Goal: Participate in discussion: Engage in conversation with other users on a specific topic

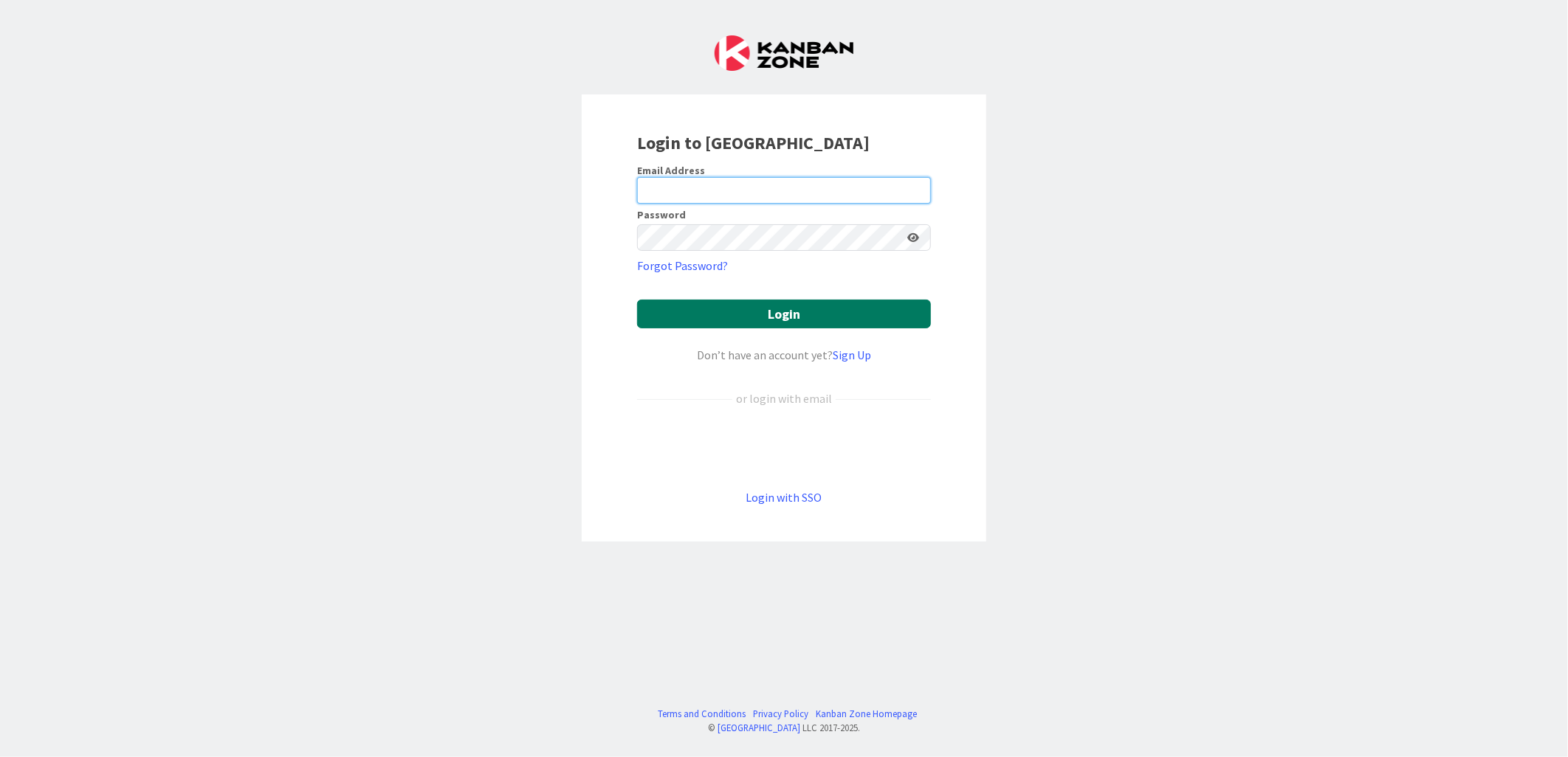
type input "[PERSON_NAME][EMAIL_ADDRESS][PERSON_NAME][DOMAIN_NAME][US_STATE]"
click at [777, 312] on button "Login" at bounding box center [784, 314] width 294 height 28
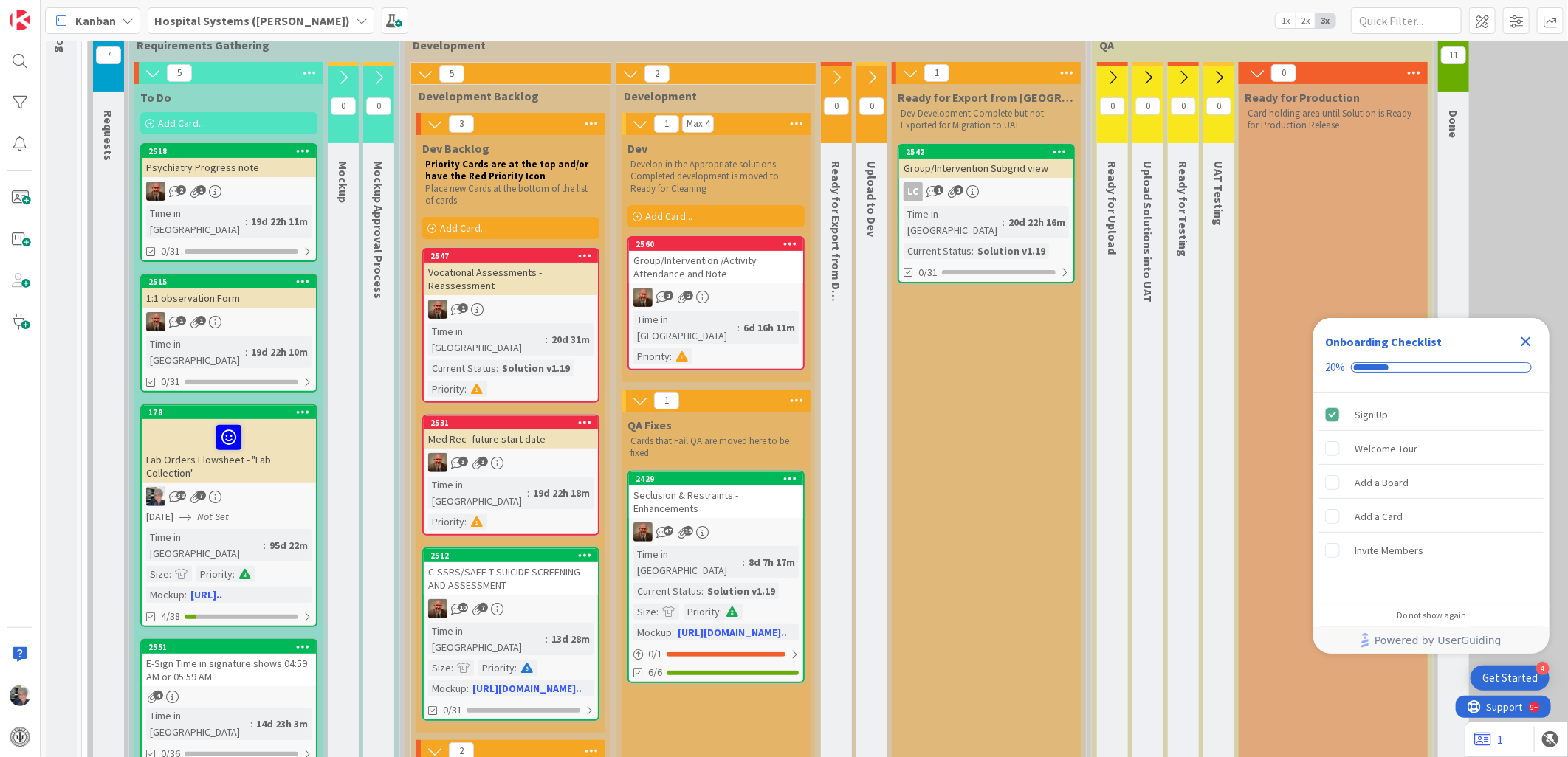
scroll to position [163, 0]
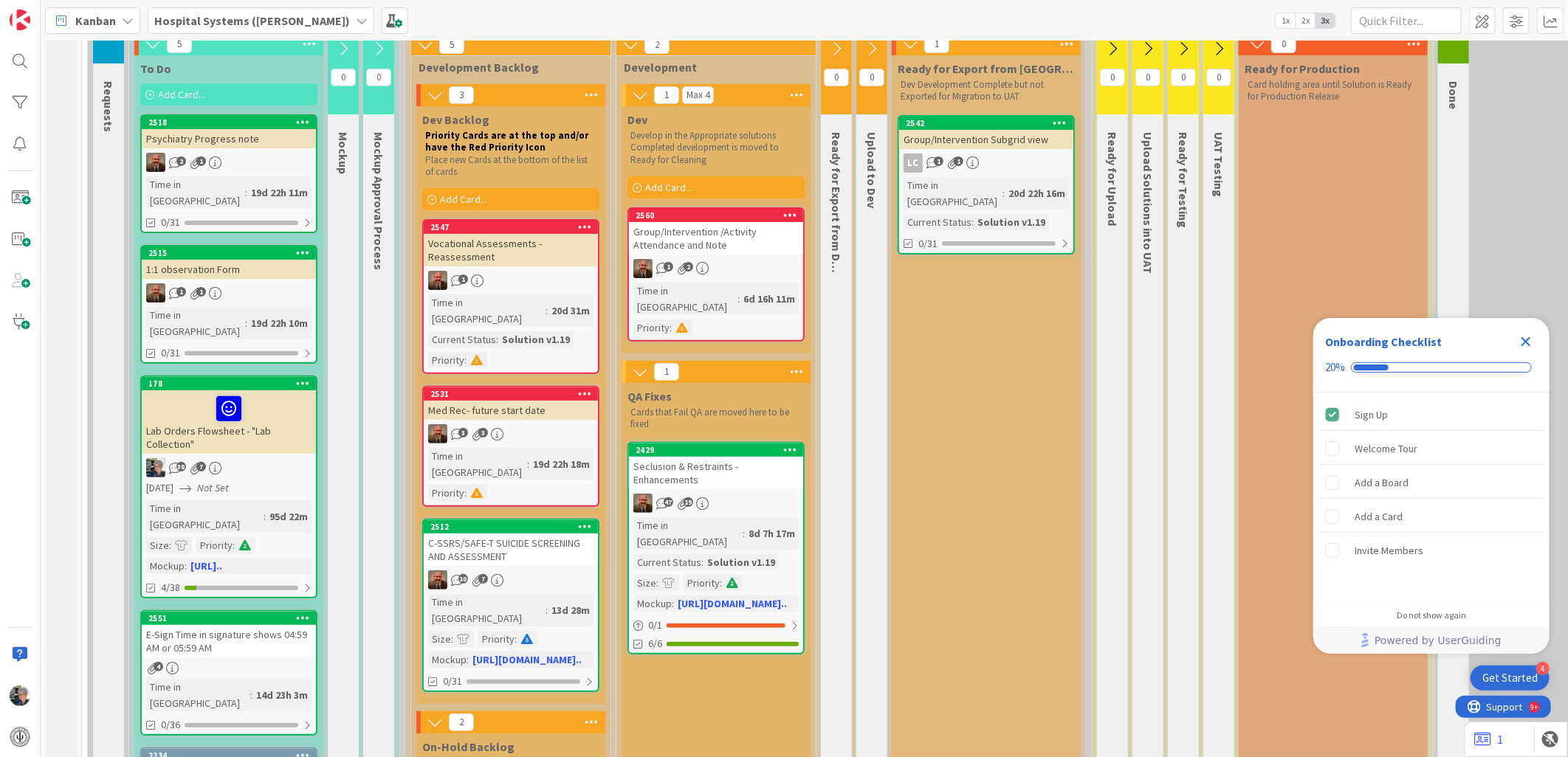
click at [745, 525] on div "8d 7h 17m" at bounding box center [771, 533] width 54 height 16
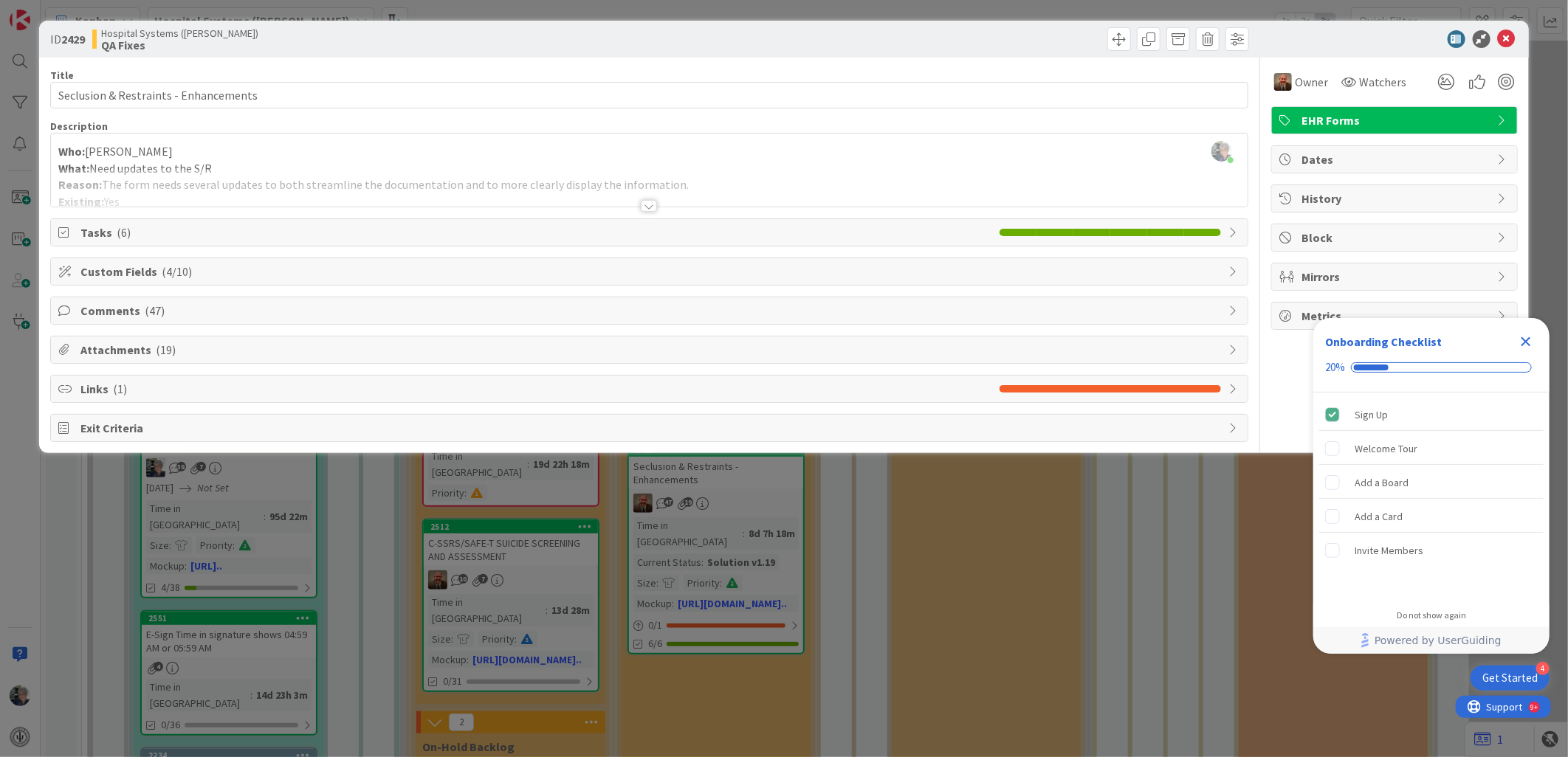
click at [643, 202] on div at bounding box center [648, 206] width 16 height 11
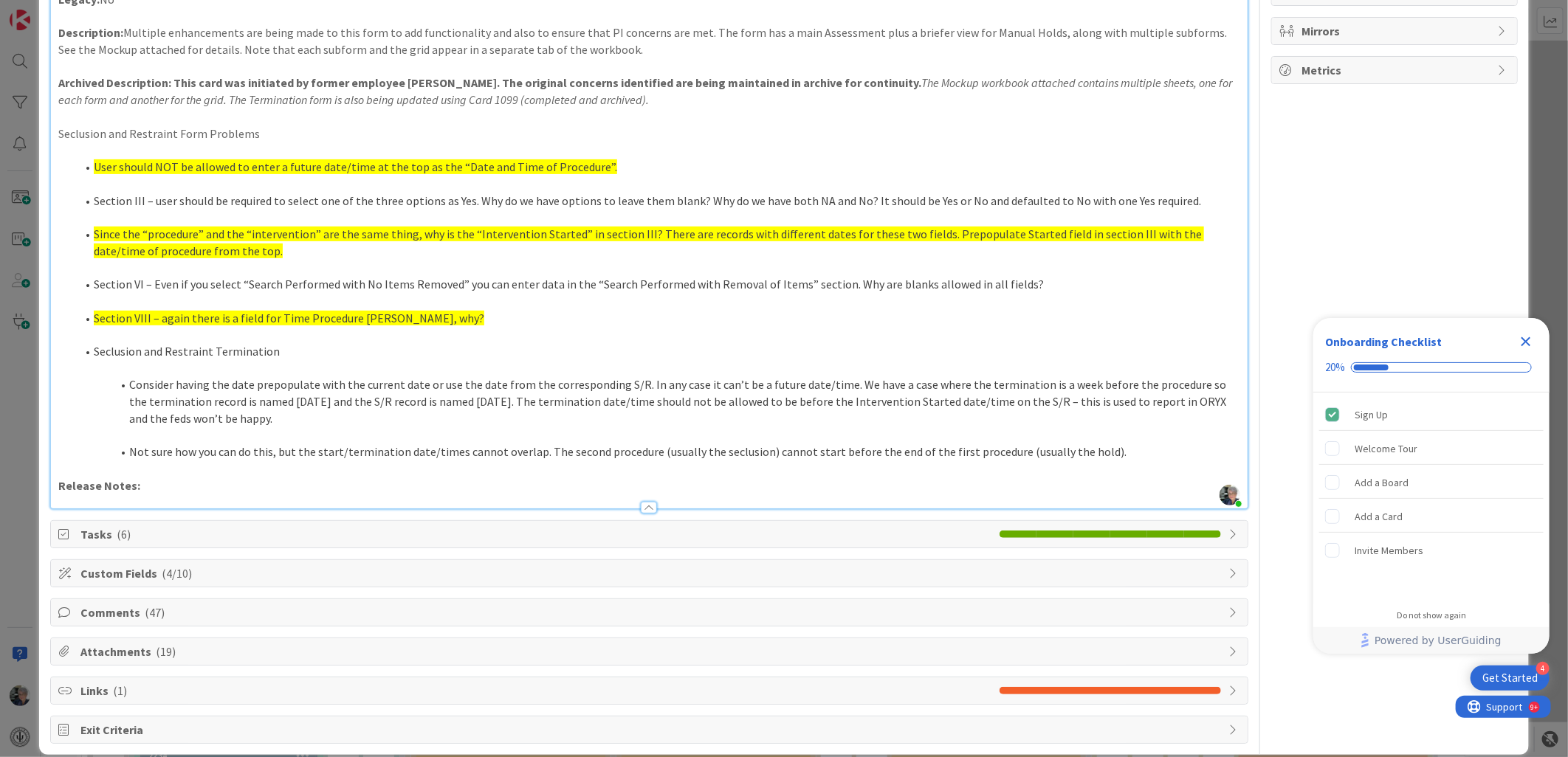
scroll to position [266, 0]
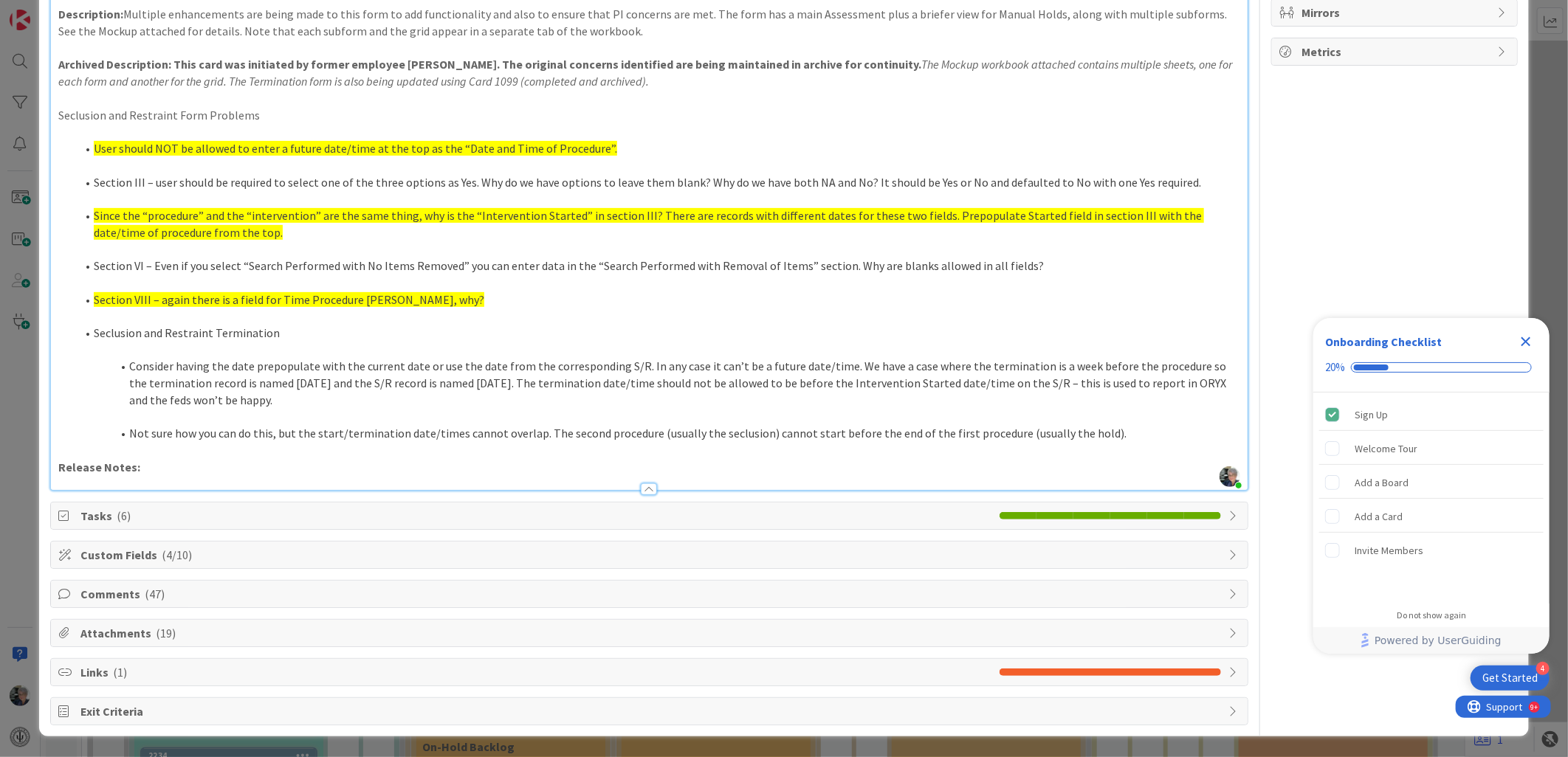
click at [131, 591] on span "Comments ( 47 )" at bounding box center [650, 594] width 1141 height 18
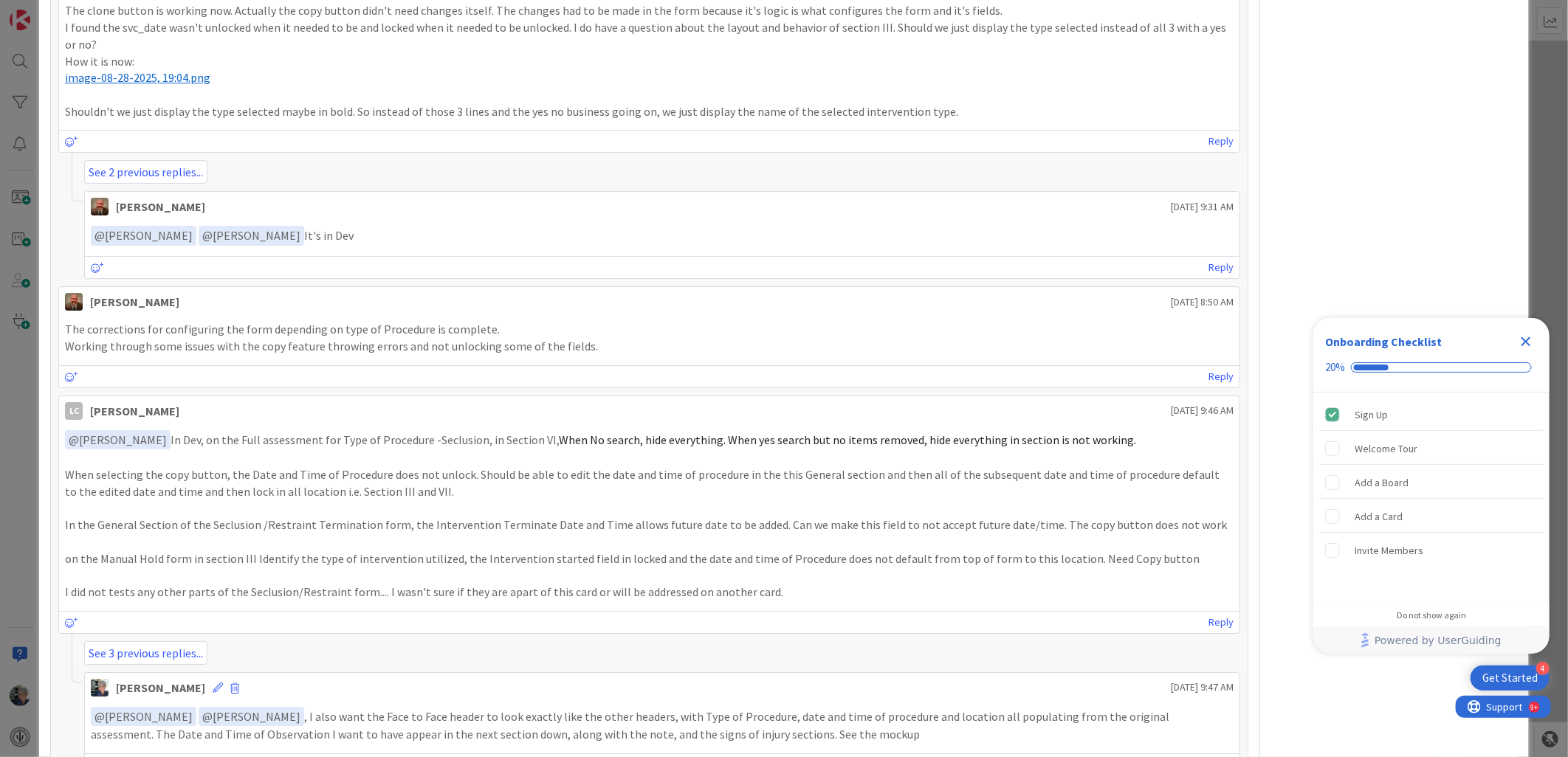
scroll to position [3054, 0]
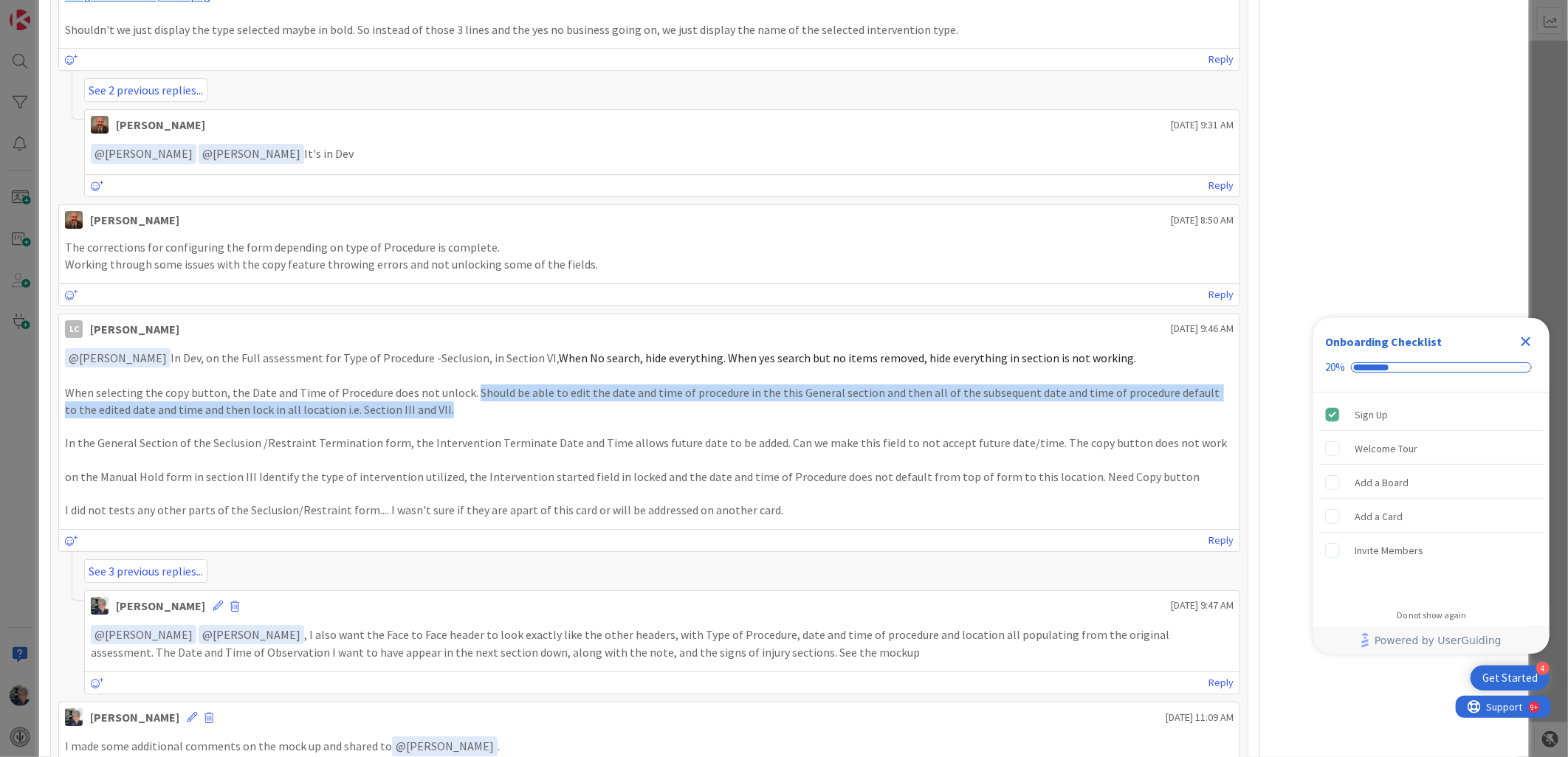
drag, startPoint x: 433, startPoint y: 379, endPoint x: 468, endPoint y: 362, distance: 38.9
click at [468, 385] on p "When selecting the copy button, the Date and Time of Procedure does not unlock.…" at bounding box center [649, 401] width 1168 height 33
copy p "Should be able to edit the date and time of procedure in the this General secti…"
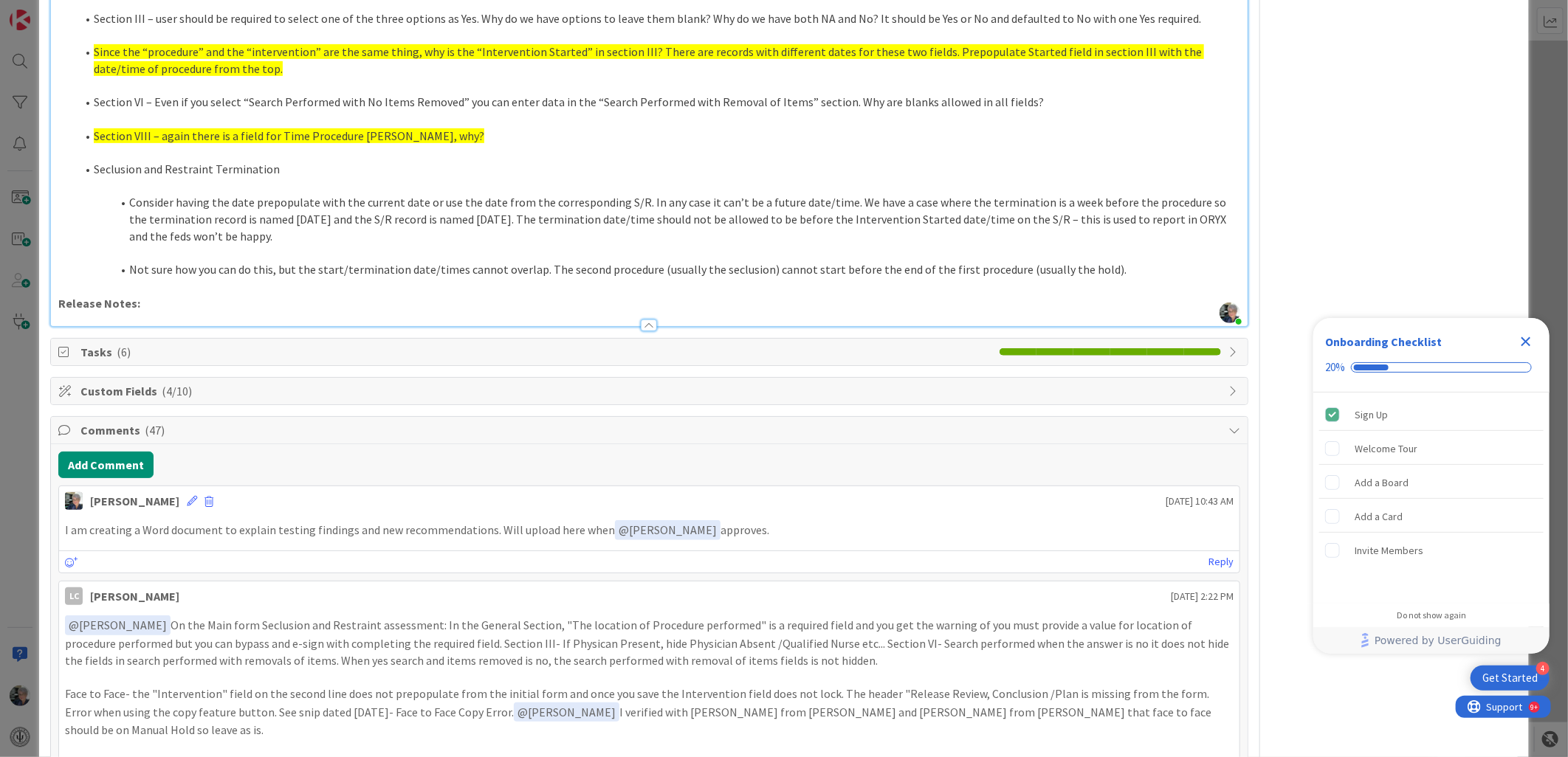
scroll to position [430, 0]
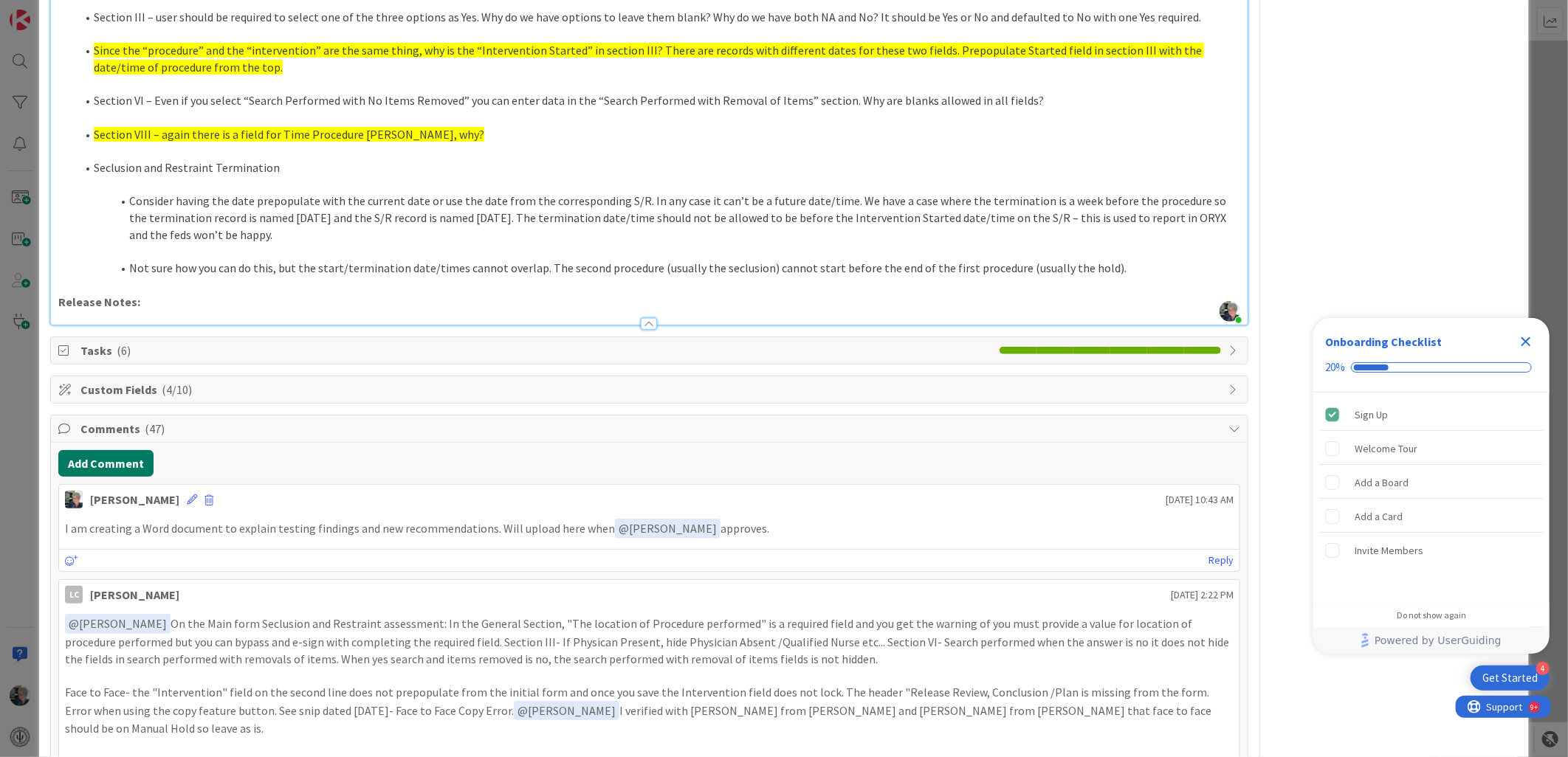
click at [102, 463] on button "Add Comment" at bounding box center [106, 463] width 95 height 26
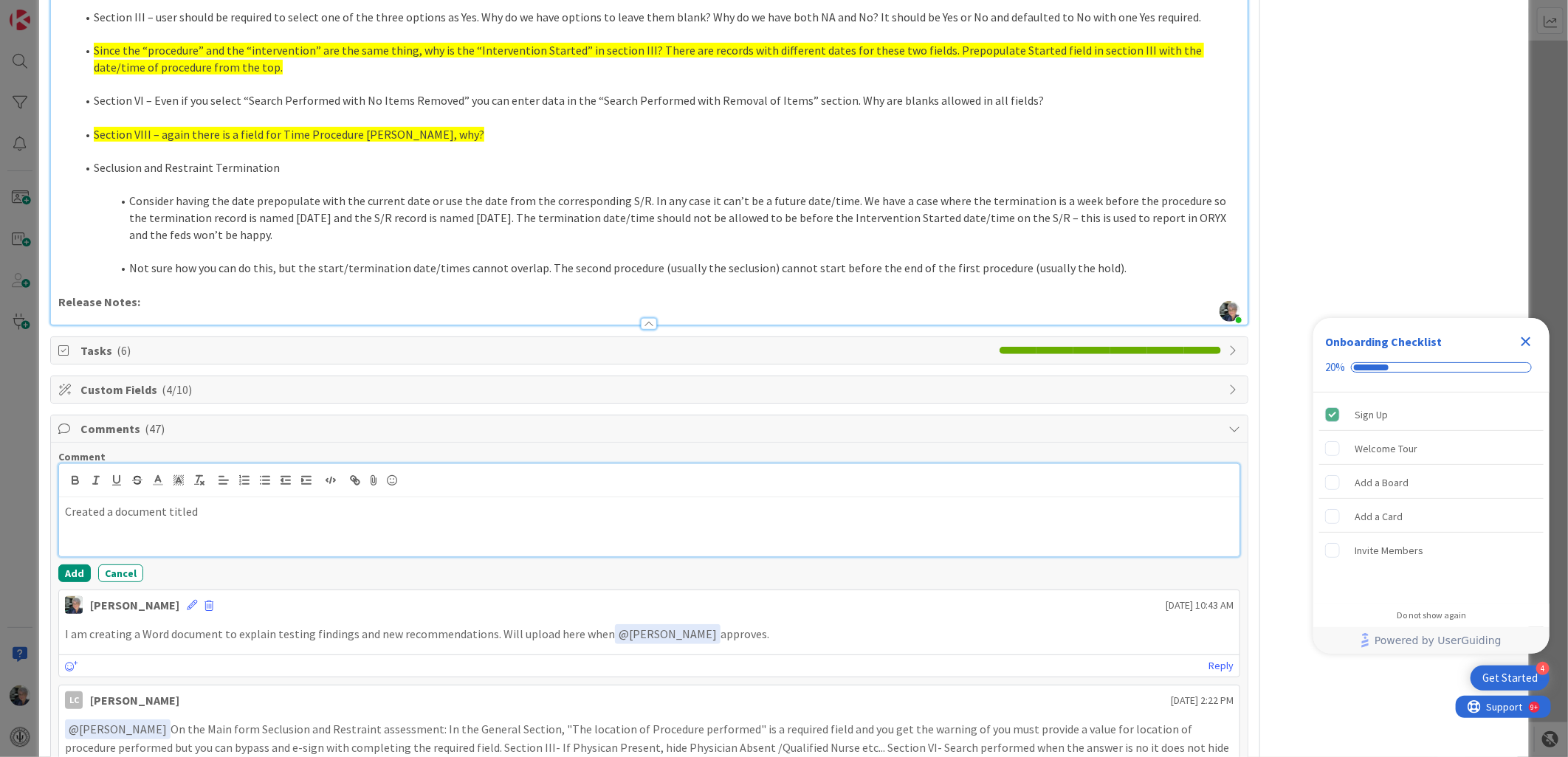
click at [225, 509] on p "Created a document titled" at bounding box center [649, 512] width 1168 height 17
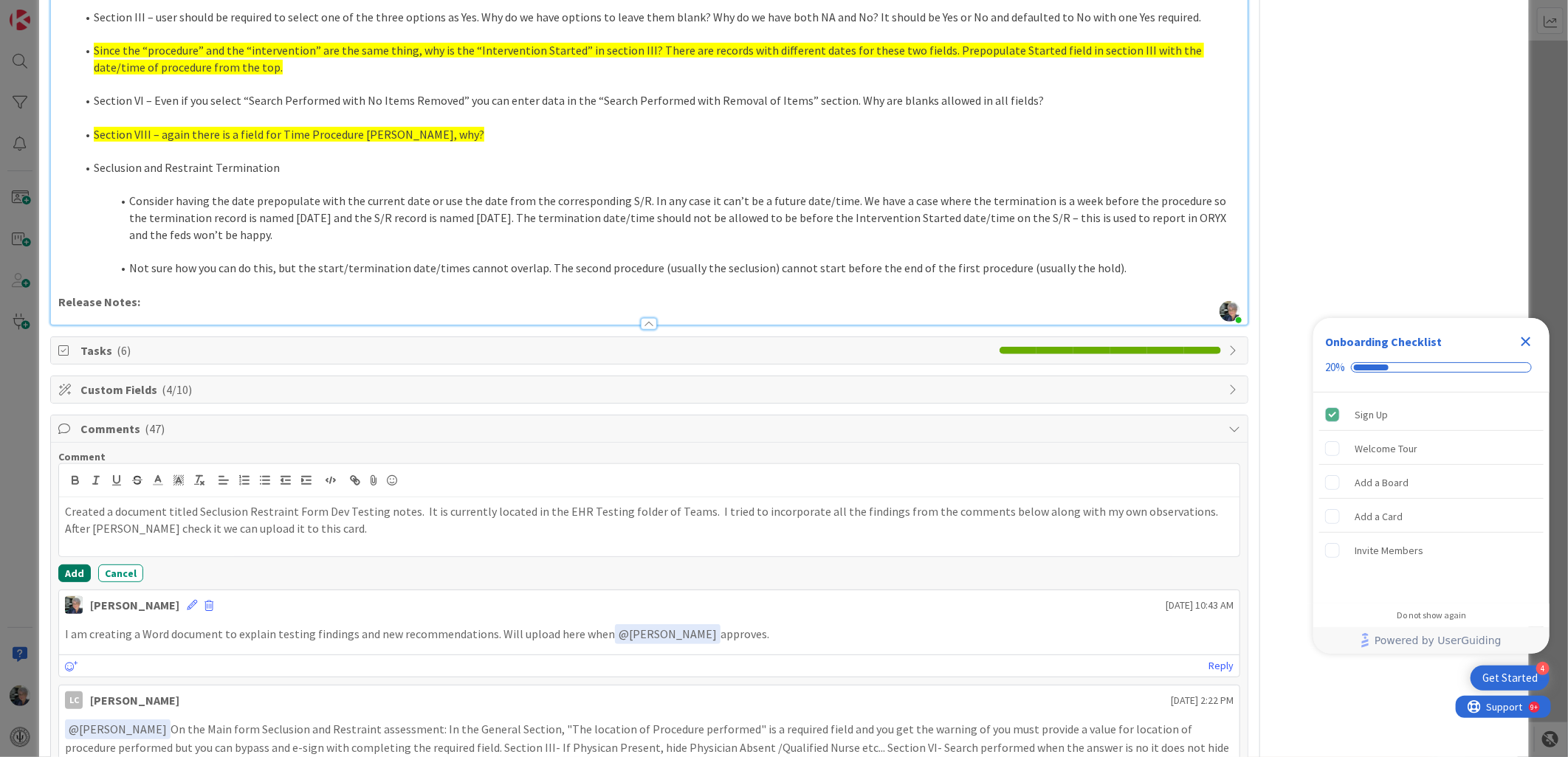
click at [74, 571] on button "Add" at bounding box center [75, 573] width 32 height 18
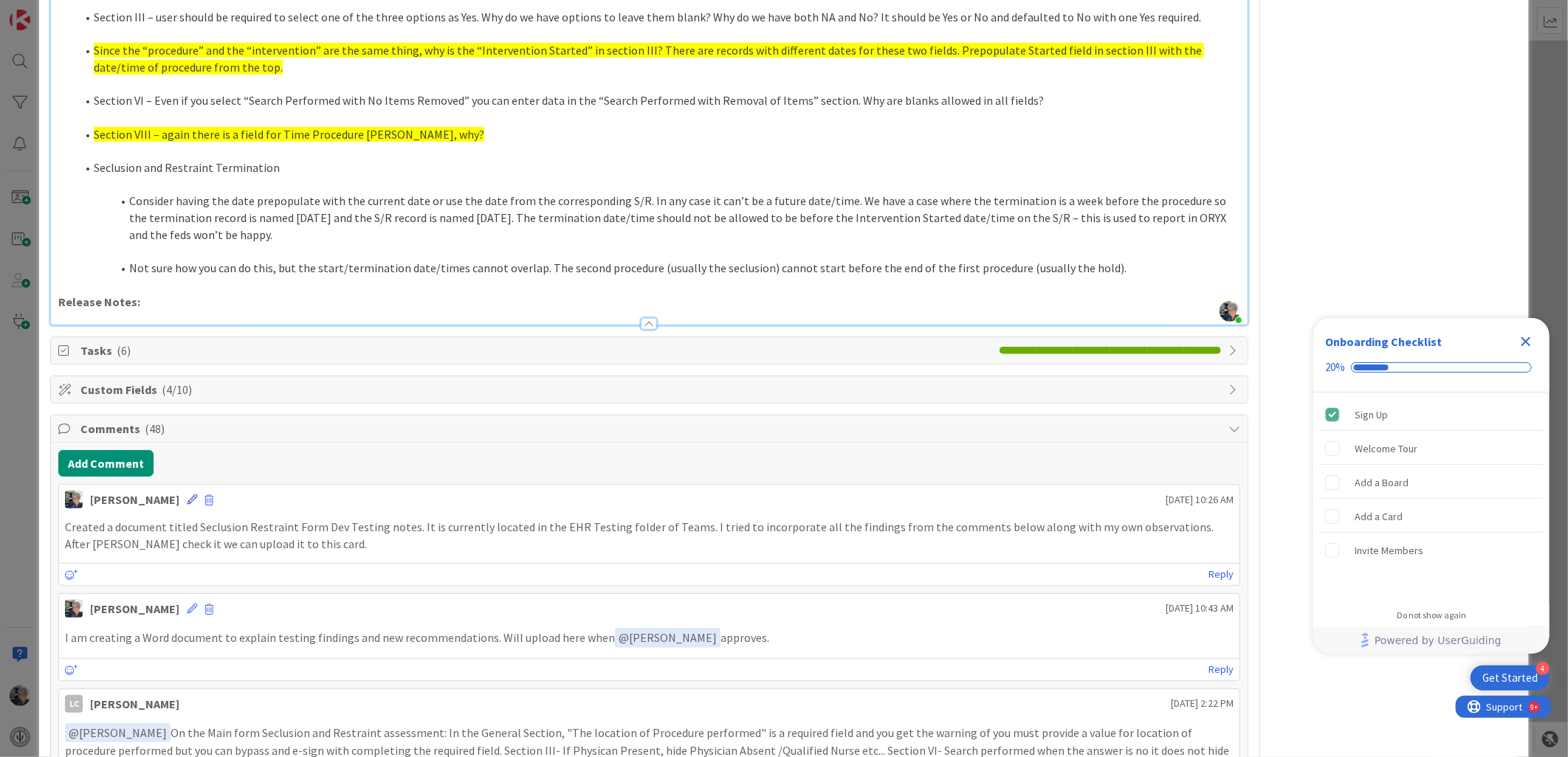
click at [187, 495] on icon at bounding box center [192, 499] width 10 height 10
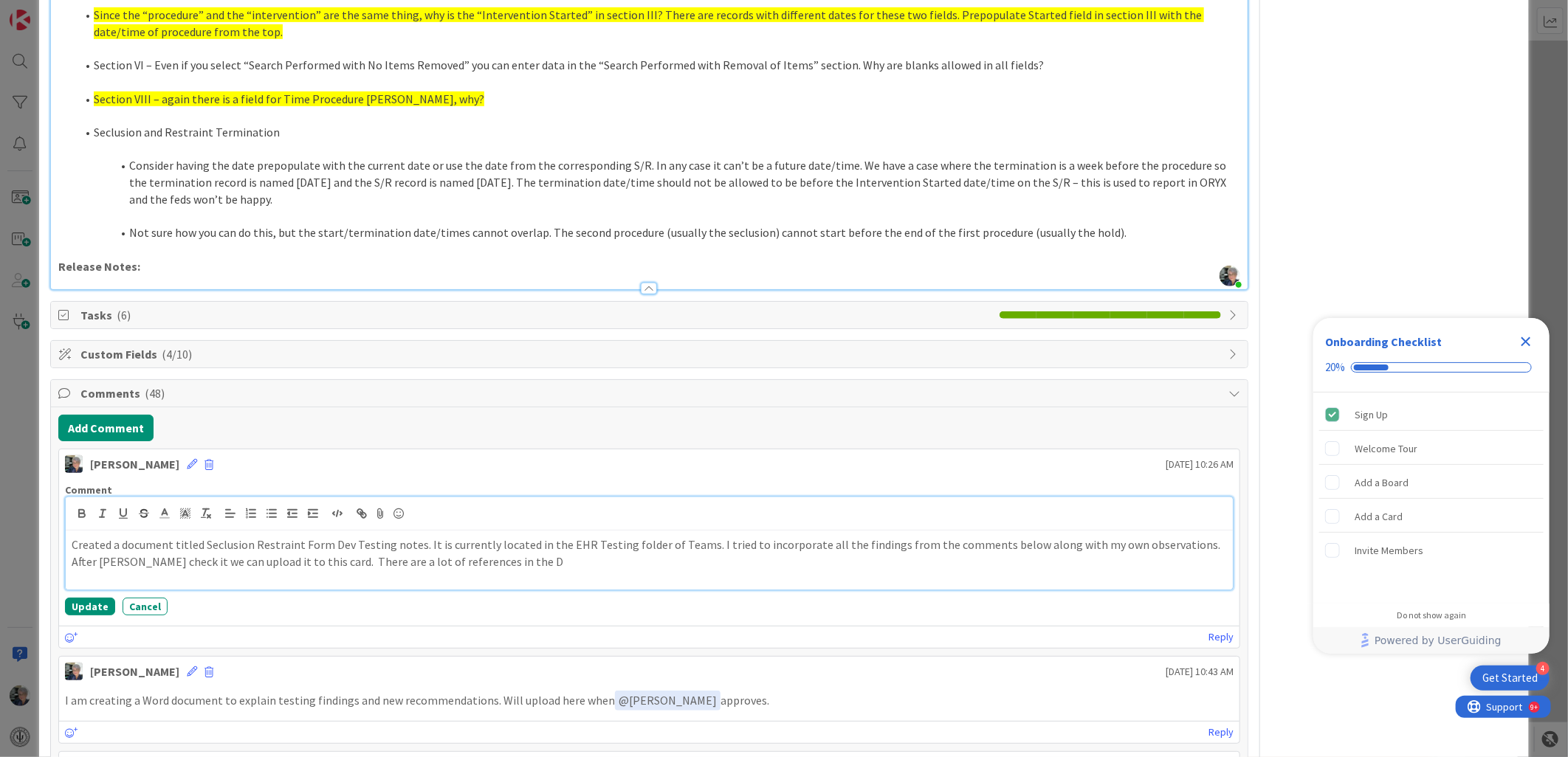
scroll to position [511, 0]
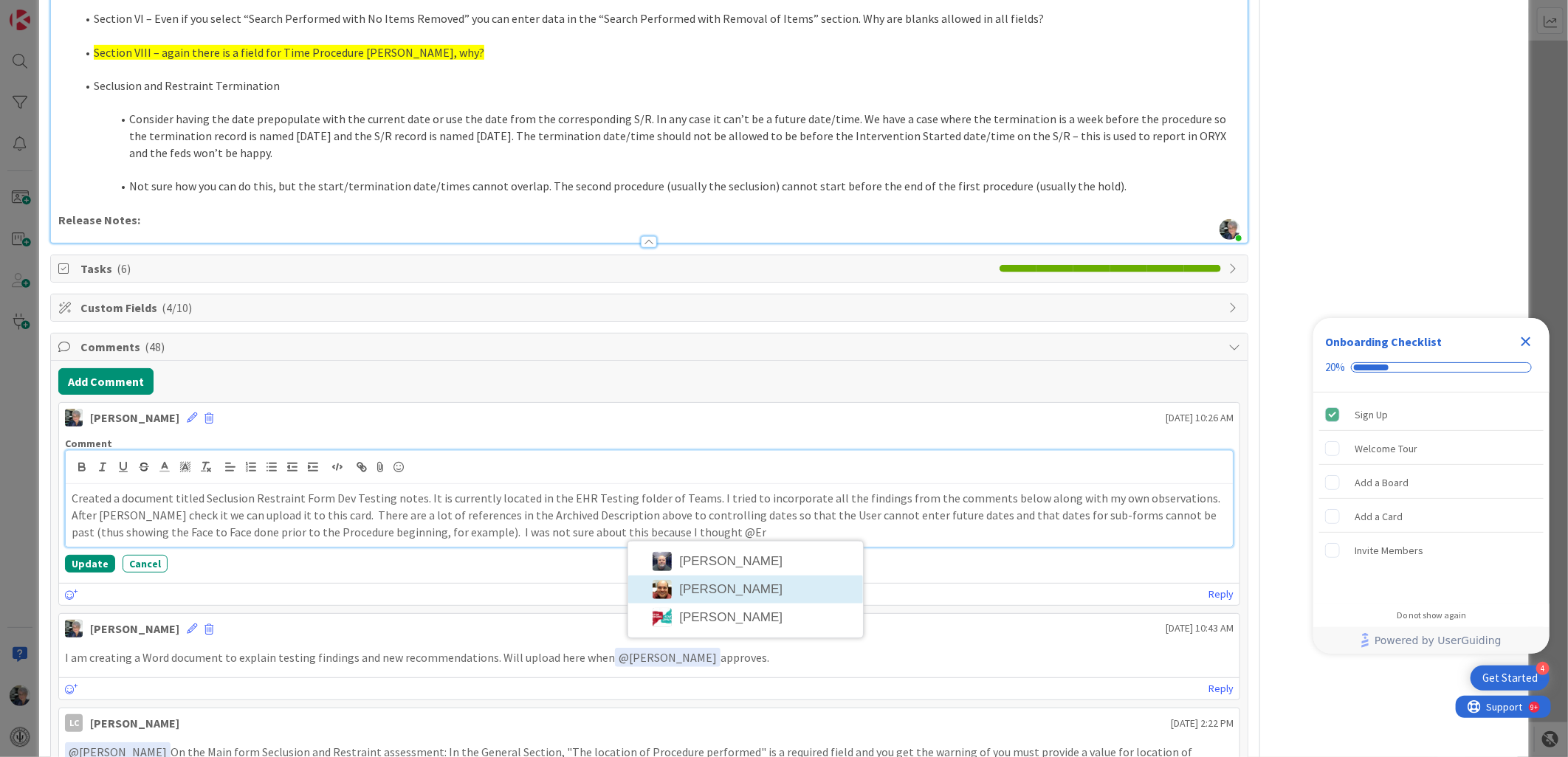
click at [696, 585] on div "[PERSON_NAME] [DATE] 10:26 AM Comment Created a document titled Seclusion Restr…" at bounding box center [649, 504] width 1181 height 203
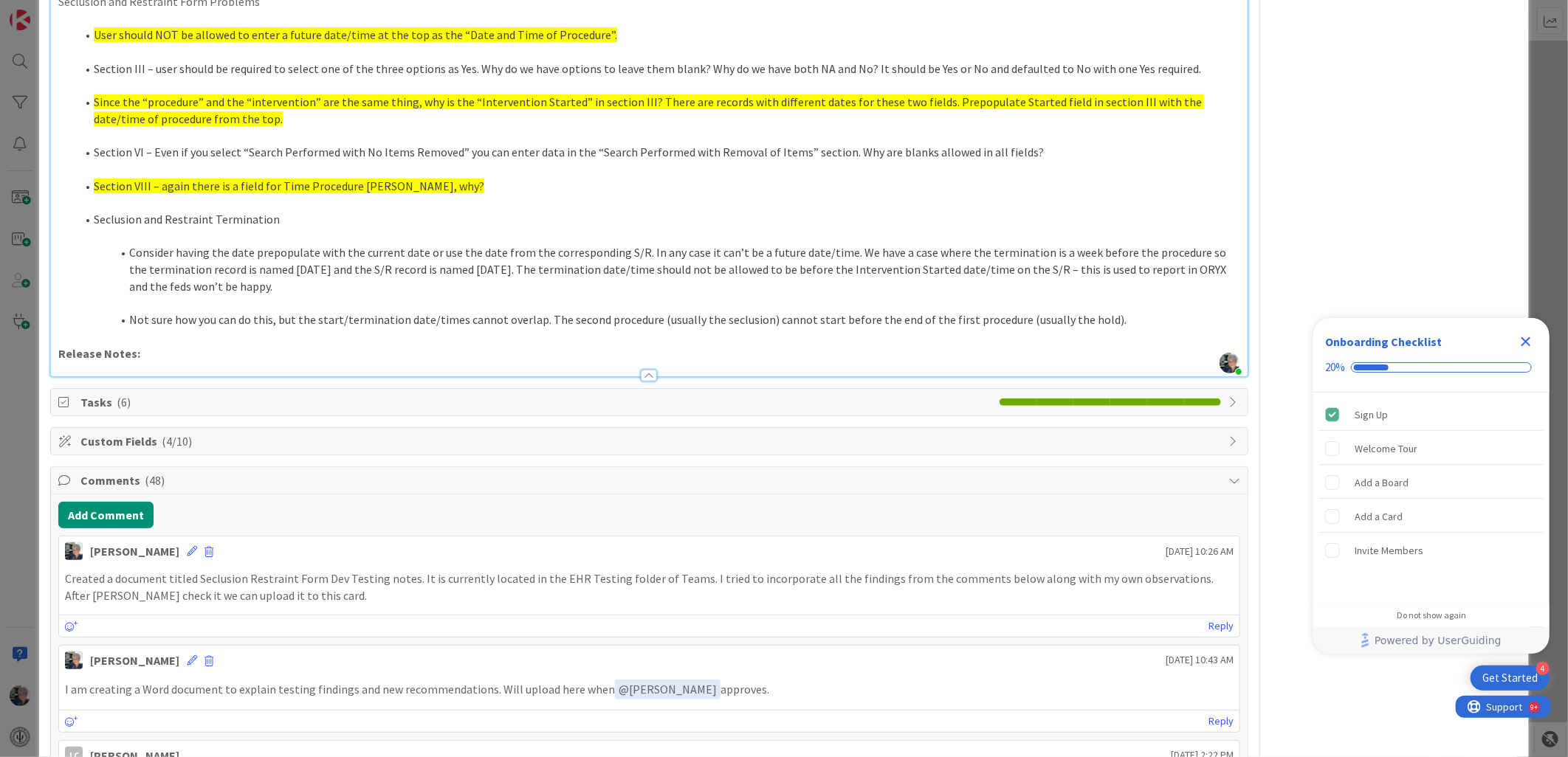
scroll to position [382, 0]
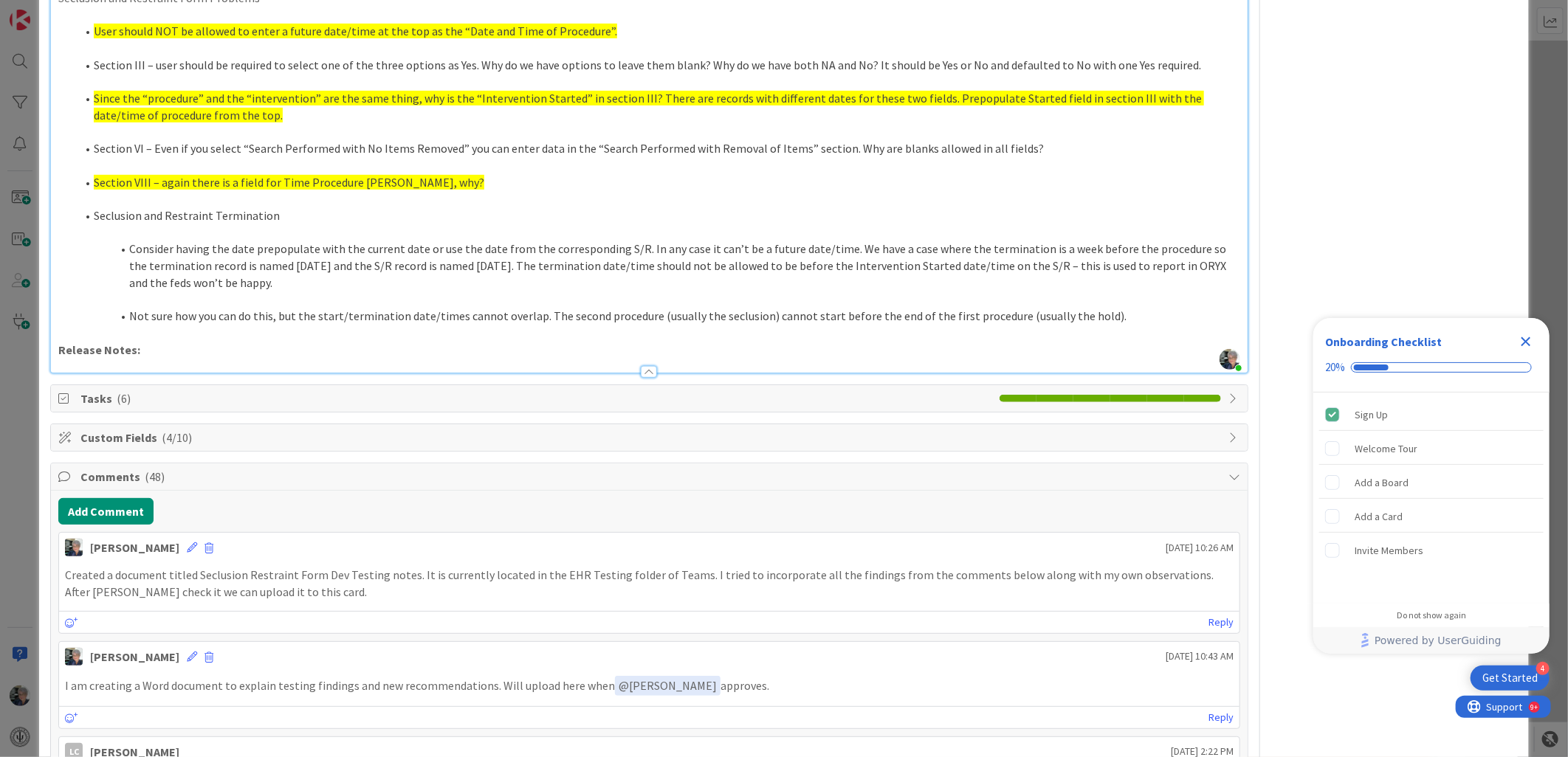
click at [305, 600] on p "Created a document titled Seclusion Restraint Form Dev Testing notes. It is cur…" at bounding box center [649, 583] width 1168 height 33
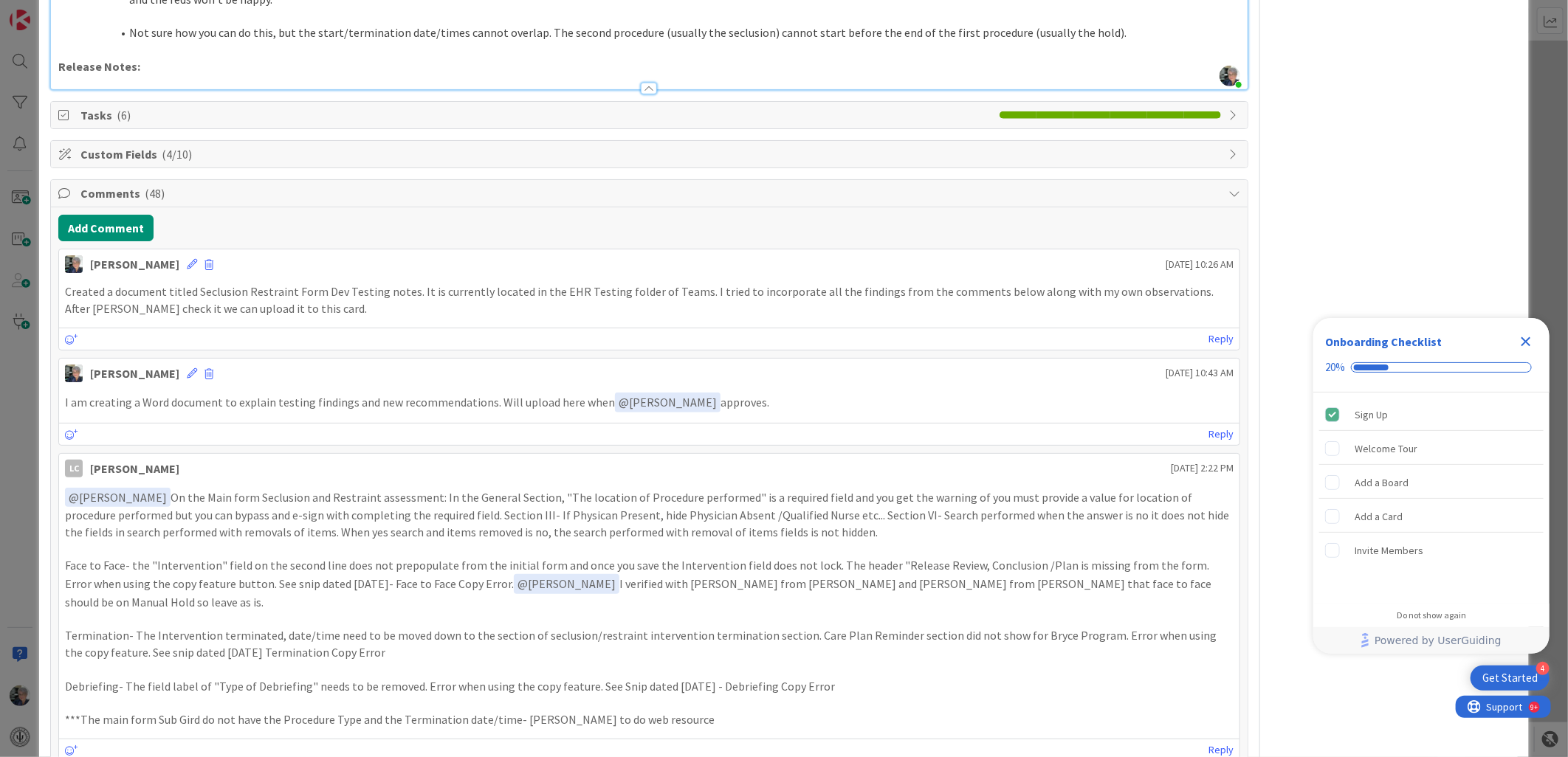
scroll to position [628, 0]
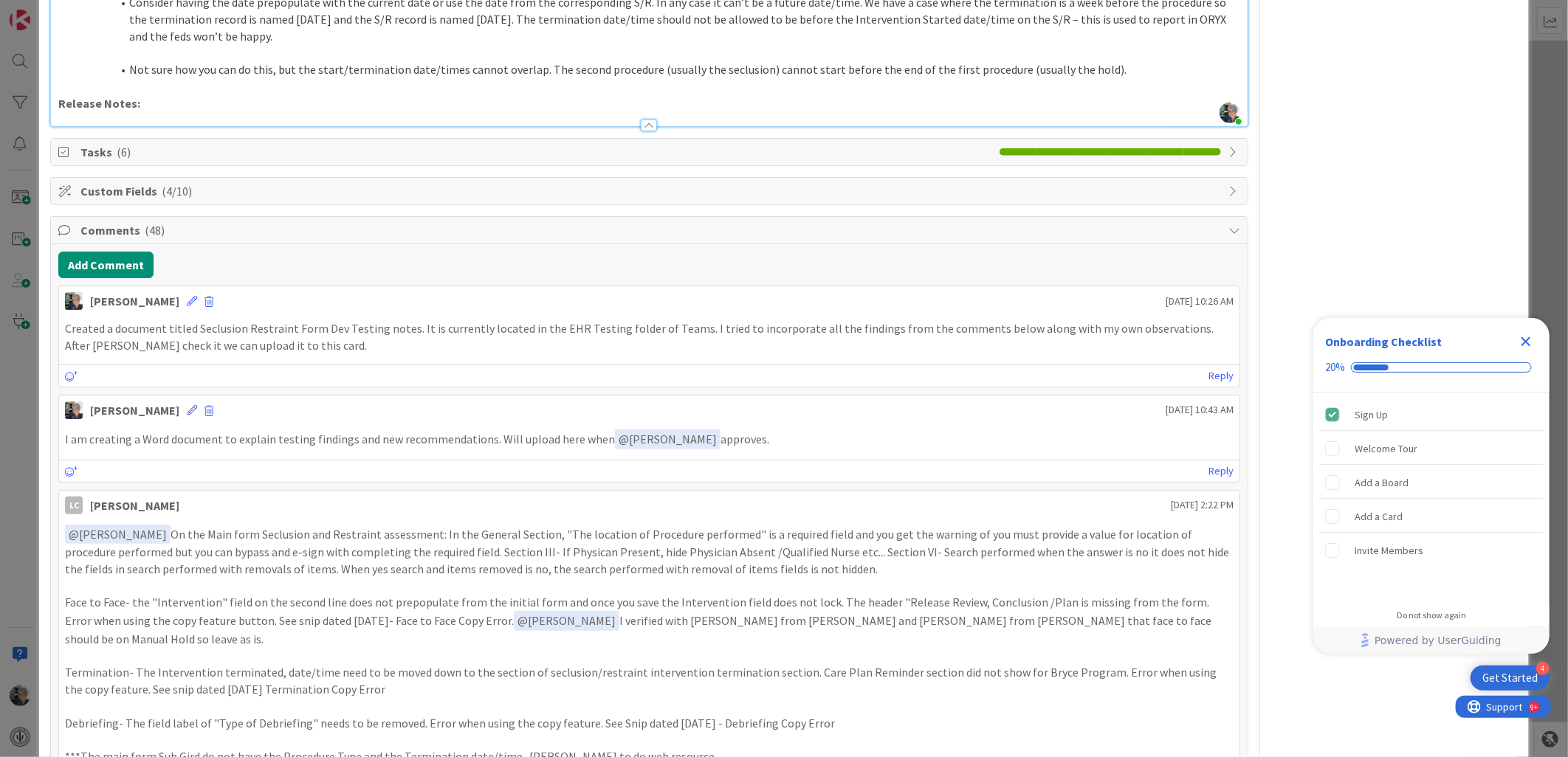
click at [308, 349] on p "Created a document titled Seclusion Restraint Form Dev Testing notes. It is cur…" at bounding box center [649, 336] width 1168 height 33
click at [302, 345] on p "Created a document titled Seclusion Restraint Form Dev Testing notes. It is cur…" at bounding box center [649, 336] width 1168 height 33
click at [187, 297] on icon at bounding box center [192, 301] width 10 height 10
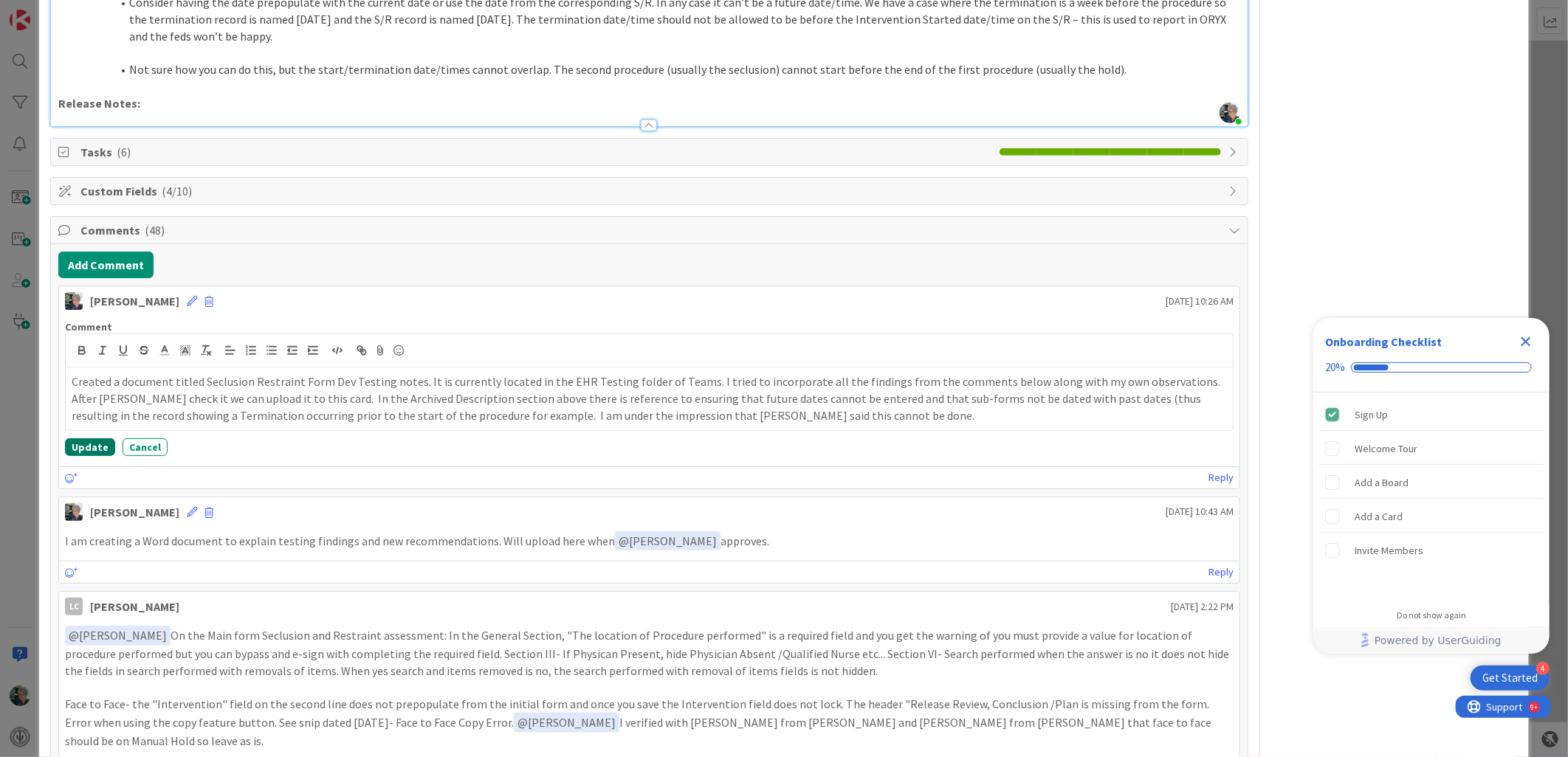
click at [95, 443] on button "Update" at bounding box center [90, 447] width 50 height 18
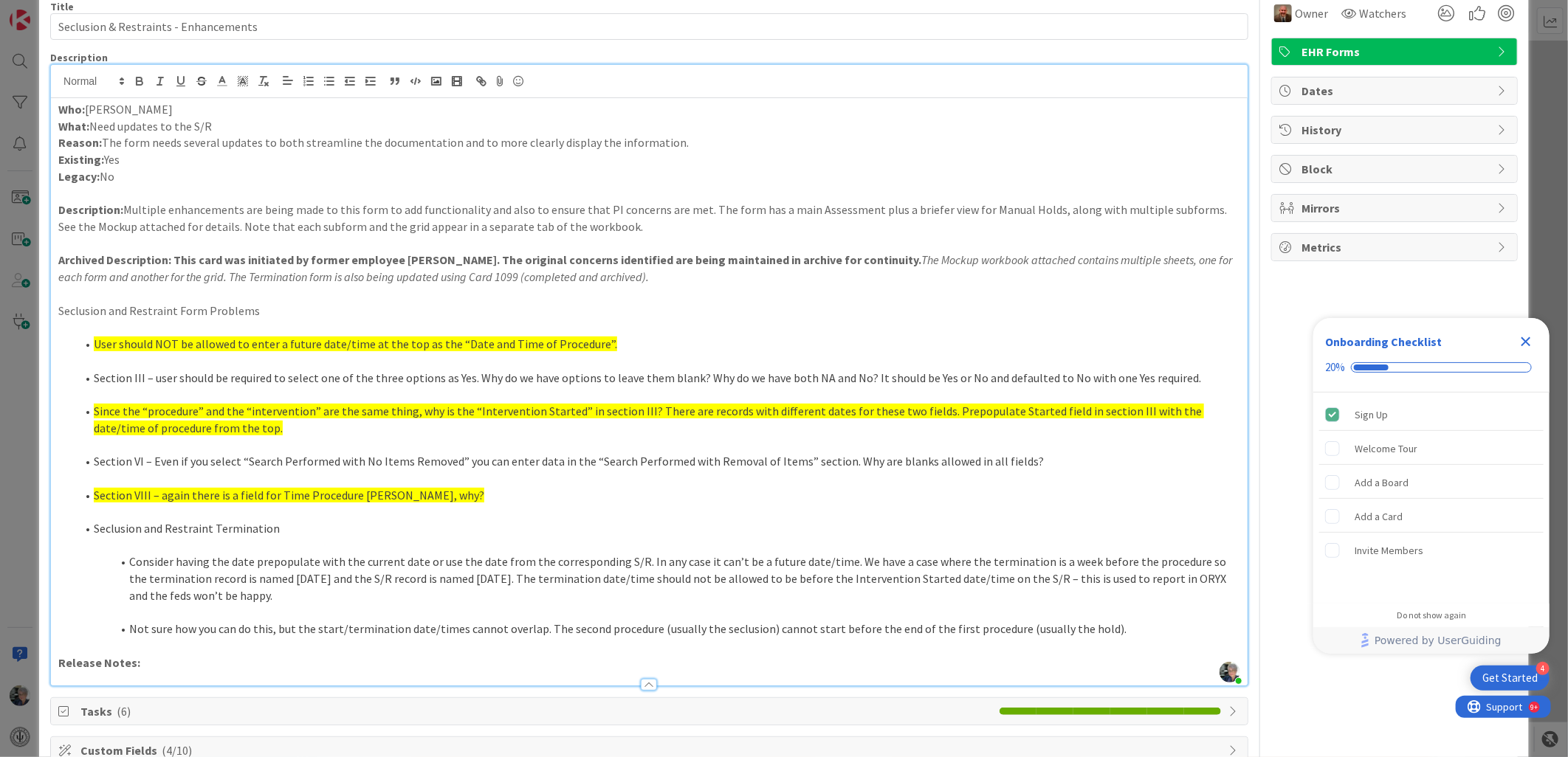
scroll to position [0, 0]
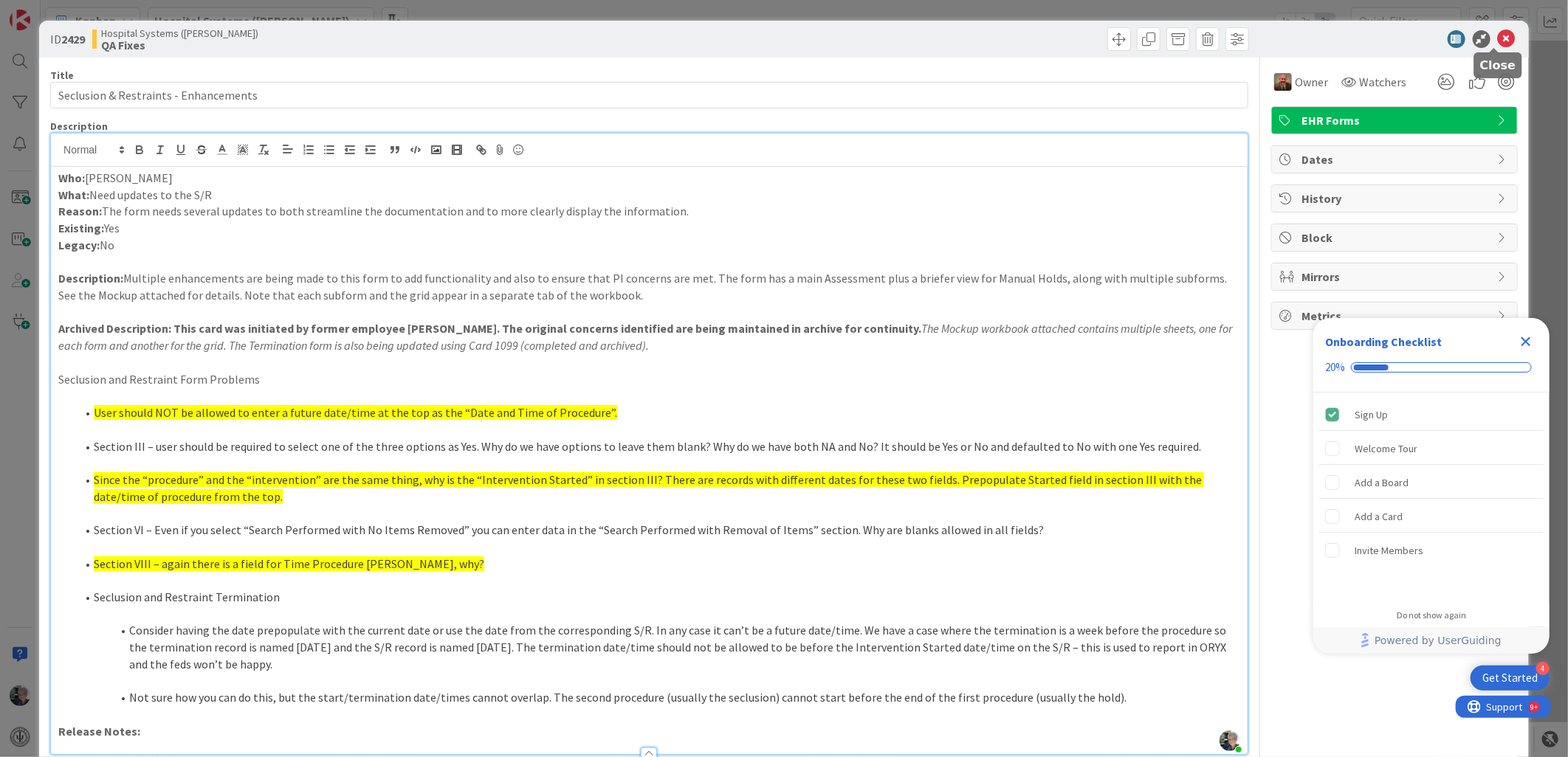
click at [1498, 37] on icon at bounding box center [1507, 39] width 18 height 18
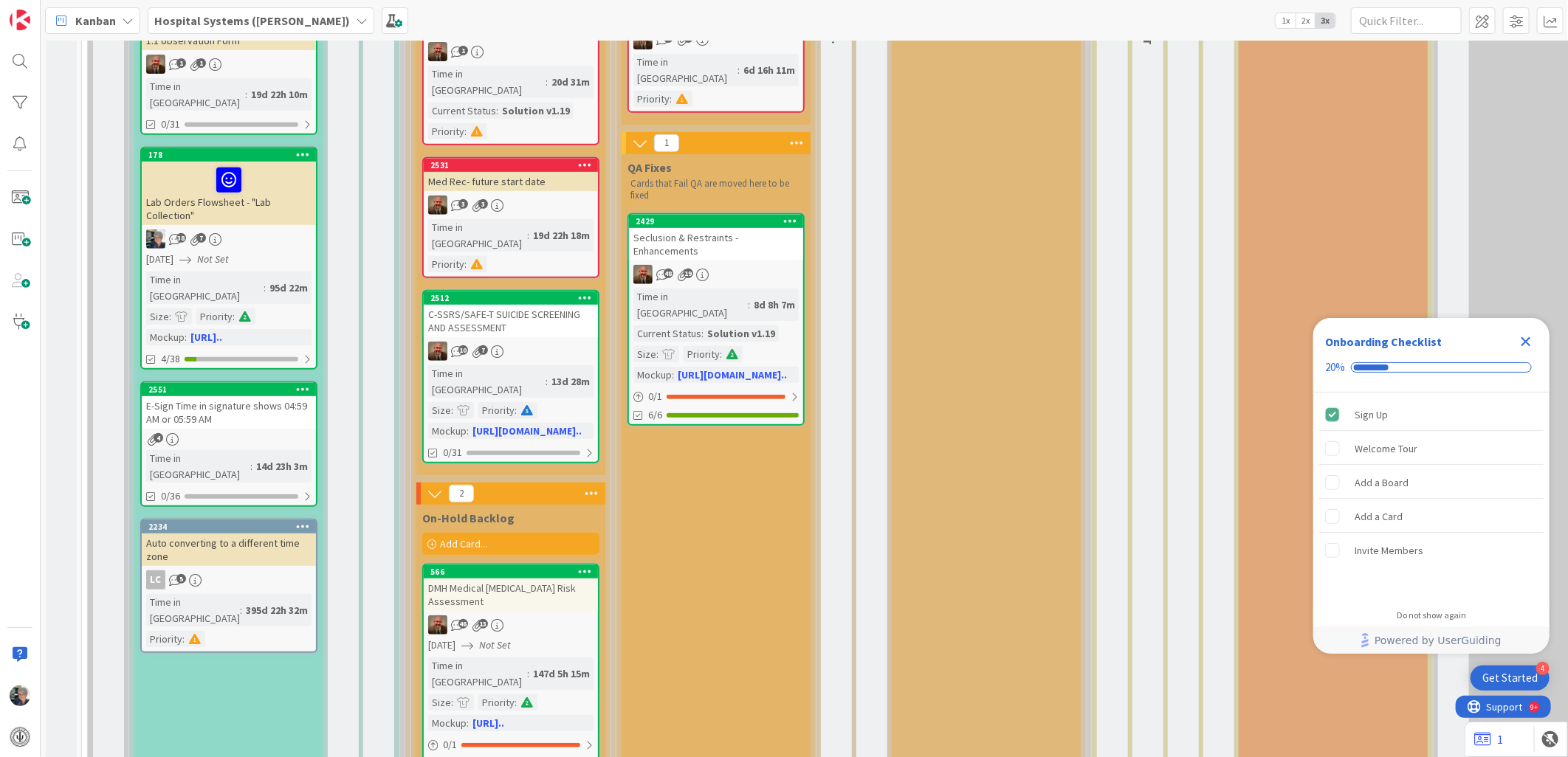
scroll to position [409, 0]
